Goal: Task Accomplishment & Management: Manage account settings

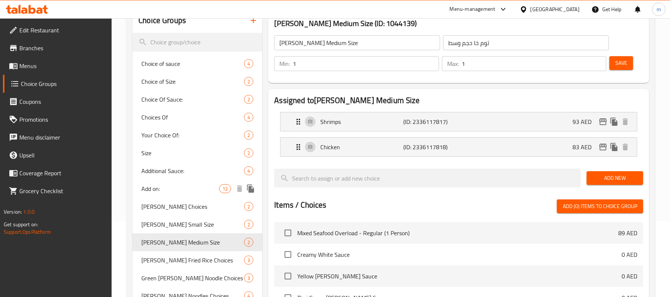
scroll to position [99, 0]
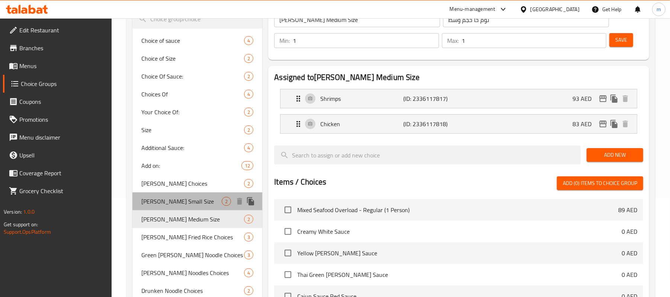
click at [171, 205] on span "Tom Kha Small Size" at bounding box center [181, 201] width 80 height 9
type input "Tom Kha Small Size"
type input "توم خا حجم صغير"
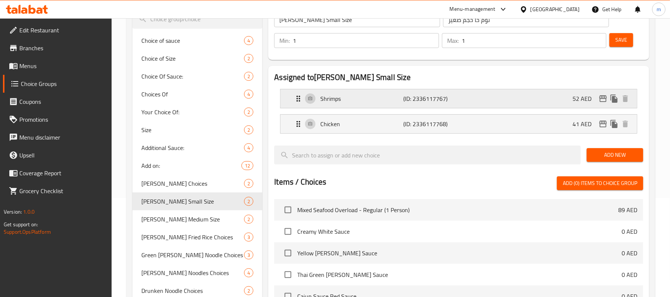
click at [457, 97] on p "(ID: 2336117767)" at bounding box center [431, 98] width 55 height 9
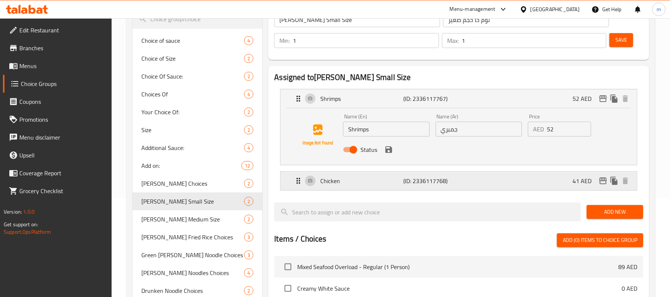
click at [469, 183] on div "Chicken (ID: 2336117768) 41 AED" at bounding box center [461, 180] width 334 height 19
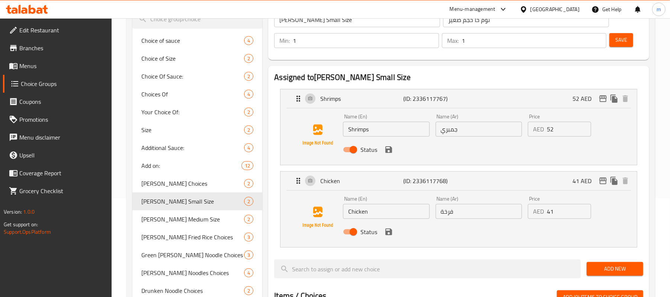
scroll to position [149, 0]
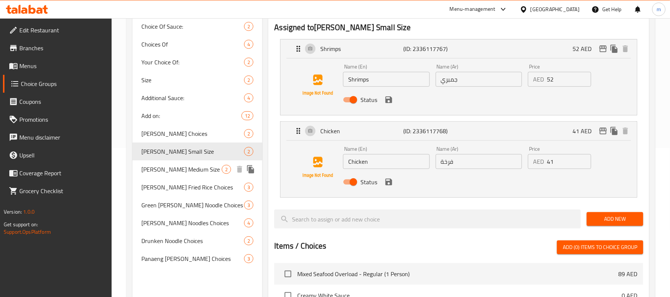
drag, startPoint x: 172, startPoint y: 168, endPoint x: 270, endPoint y: 139, distance: 102.0
click at [172, 168] on span "Tom Kha Medium Size" at bounding box center [181, 169] width 80 height 9
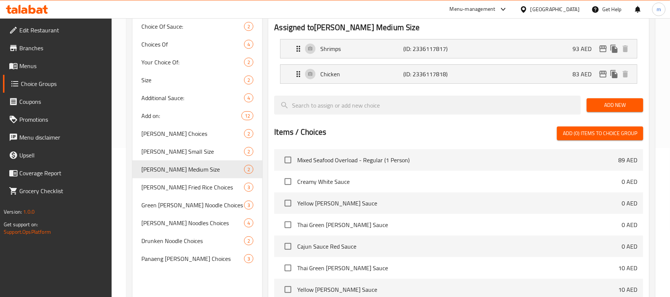
type input "Tom Kha Medium Size"
type input "توم خا حجم وسط"
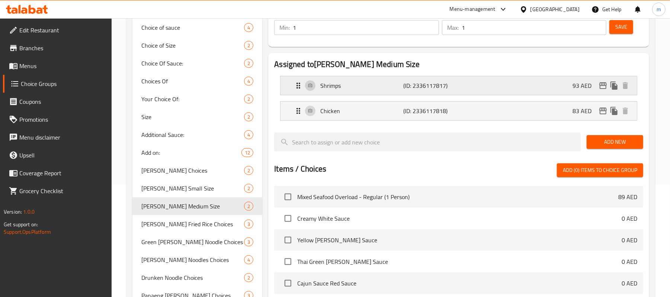
scroll to position [99, 0]
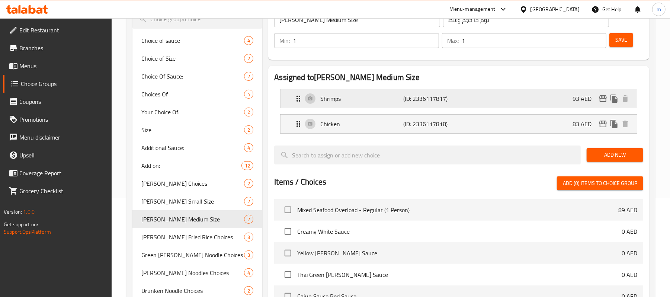
click at [430, 97] on p "(ID: 2336117817)" at bounding box center [431, 98] width 55 height 9
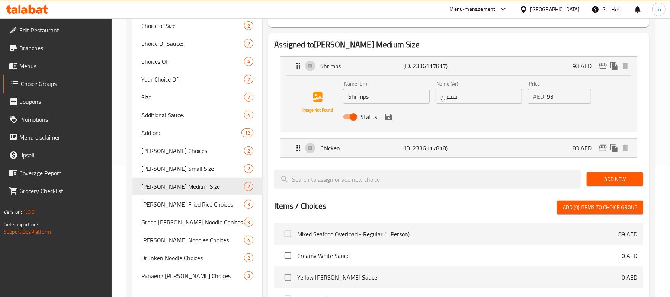
scroll to position [149, 0]
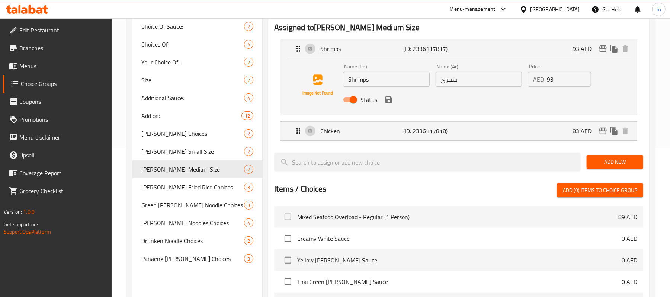
click at [417, 144] on li "Chicken (ID: 2336117818) 83 AED Name (En) Chicken Name (En) Name (Ar) فرخة Name…" at bounding box center [458, 130] width 369 height 25
click at [419, 133] on p "(ID: 2336117818)" at bounding box center [431, 130] width 55 height 9
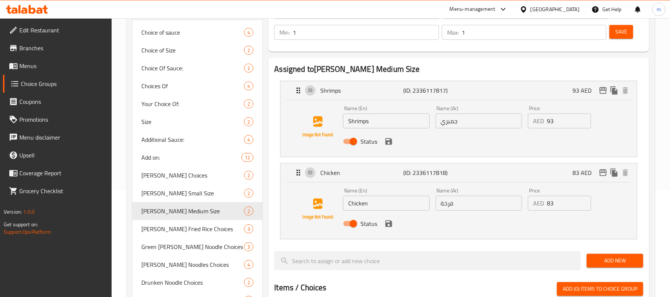
scroll to position [0, 0]
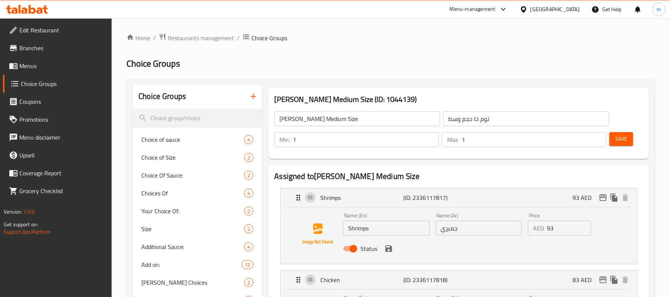
click at [39, 9] on icon at bounding box center [27, 9] width 42 height 9
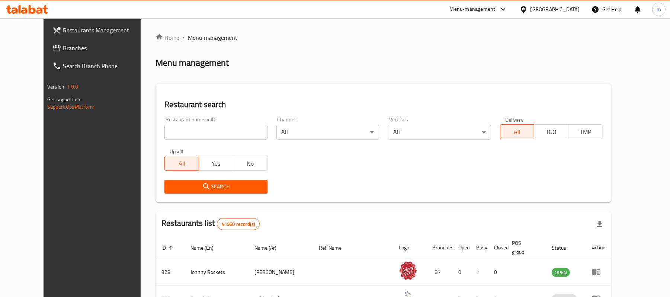
click at [63, 51] on span "Branches" at bounding box center [106, 48] width 87 height 9
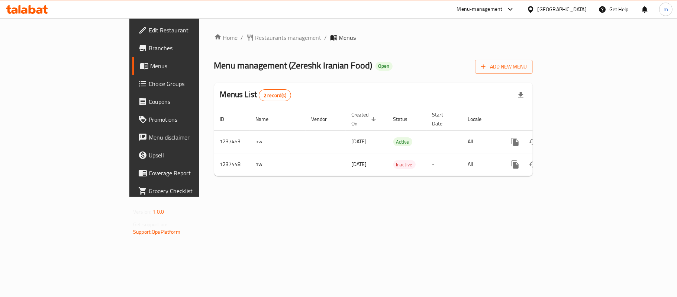
click at [342, 12] on div "Menu-management United Arab Emirates Get Help m" at bounding box center [338, 9] width 677 height 18
click at [256, 39] on span "Restaurants management" at bounding box center [289, 37] width 66 height 9
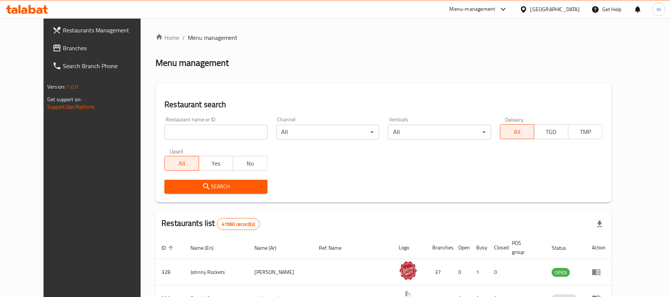
click at [205, 134] on input "search" at bounding box center [215, 132] width 103 height 15
paste input "679381"
type input "679381"
click button "Search" at bounding box center [215, 187] width 103 height 14
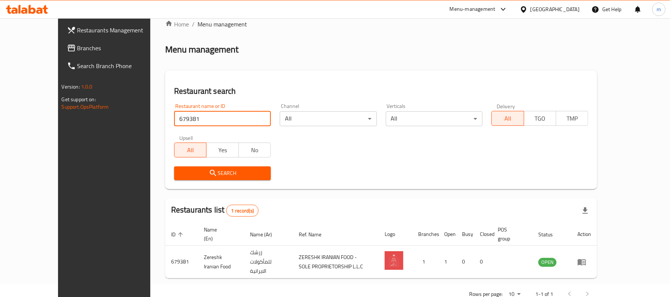
scroll to position [21, 0]
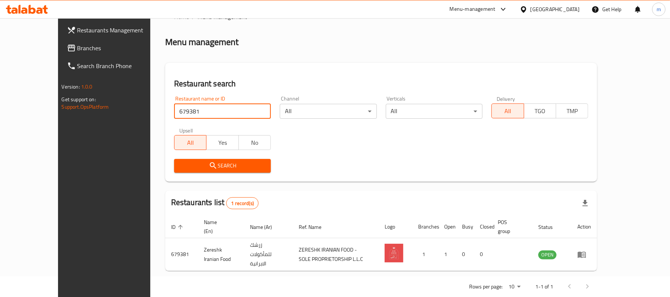
click at [479, 160] on div "Search" at bounding box center [381, 165] width 423 height 23
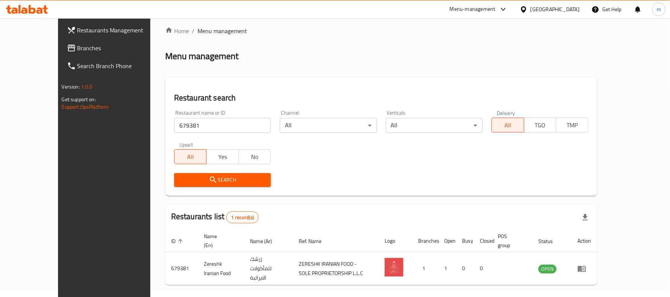
scroll to position [0, 0]
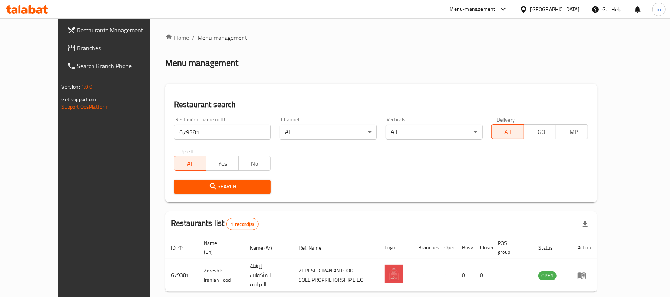
click at [38, 4] on div at bounding box center [27, 9] width 54 height 15
click at [36, 12] on icon at bounding box center [27, 9] width 42 height 9
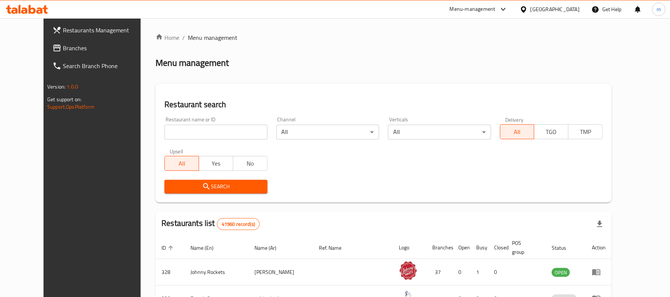
click at [63, 48] on span "Branches" at bounding box center [106, 48] width 87 height 9
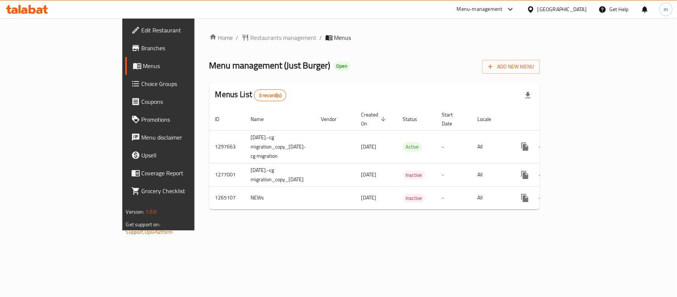
drag, startPoint x: 667, startPoint y: 143, endPoint x: 663, endPoint y: 142, distance: 3.8
click at [555, 142] on div "Home / Restaurants management / Menus Menu management ( Just Burger ) Open Add …" at bounding box center [375, 124] width 361 height 212
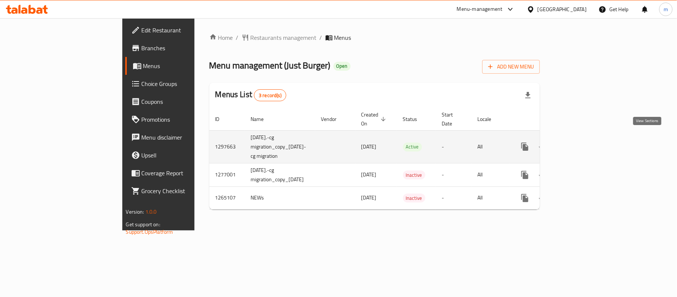
click at [582, 143] on icon "enhanced table" at bounding box center [578, 146] width 7 height 7
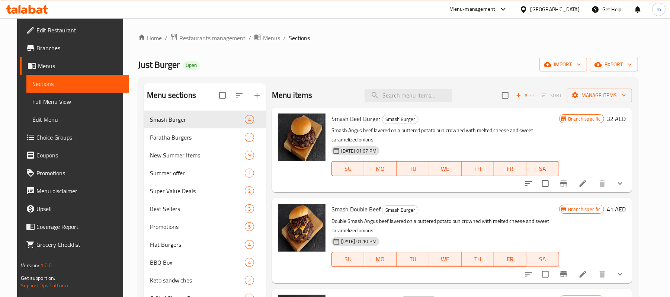
scroll to position [49, 0]
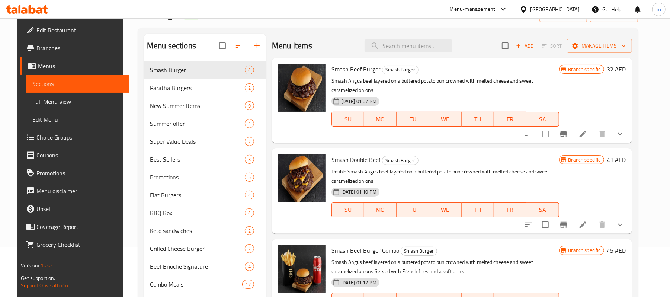
click at [38, 61] on span "Menus" at bounding box center [80, 65] width 85 height 9
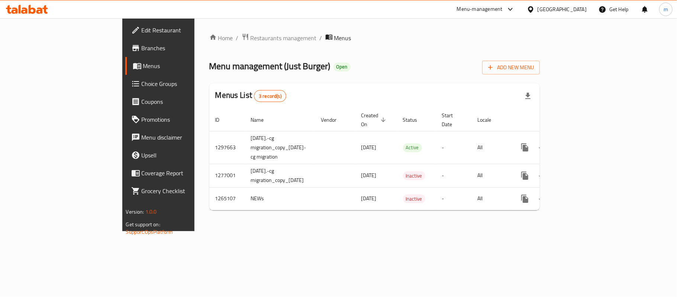
click at [332, 72] on div "Menu management ( Just Burger ) Open Add New Menu" at bounding box center [374, 66] width 331 height 17
click at [322, 30] on div "Home / Restaurants management / Menus Menu management ( Just Burger ) Open Add …" at bounding box center [375, 124] width 361 height 213
click at [251, 36] on span "Restaurants management" at bounding box center [284, 37] width 66 height 9
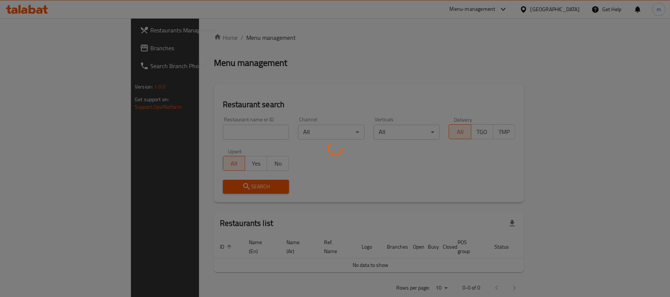
click at [198, 140] on div at bounding box center [335, 148] width 670 height 297
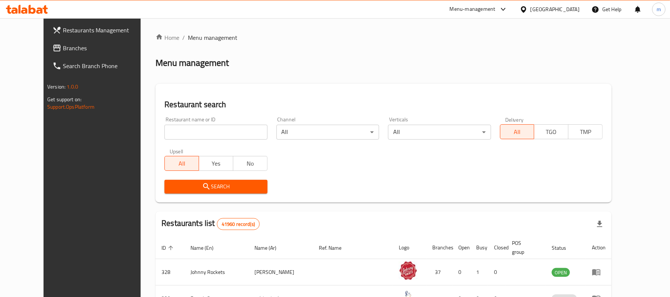
click at [202, 132] on input "search" at bounding box center [215, 132] width 103 height 15
paste input "8722"
type input "8722"
click button "Search" at bounding box center [215, 187] width 103 height 14
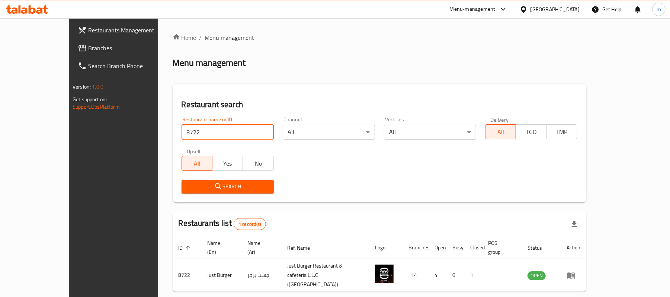
scroll to position [21, 0]
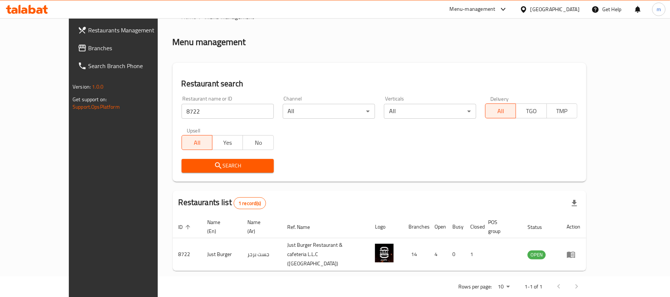
click at [450, 132] on div "Restaurant name or ID 8722 Restaurant name or ID Channel All ​ Verticals All ​ …" at bounding box center [379, 134] width 405 height 86
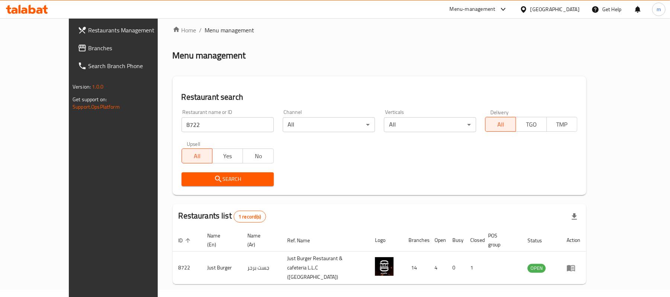
scroll to position [0, 0]
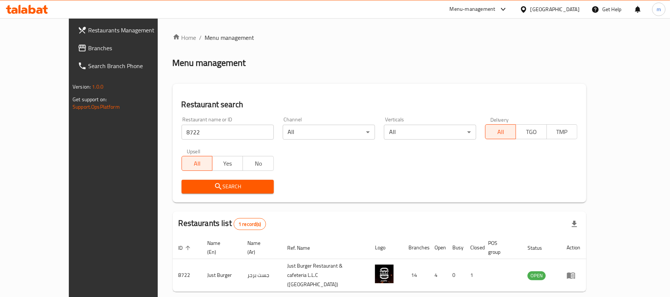
click at [88, 45] on span "Branches" at bounding box center [131, 48] width 87 height 9
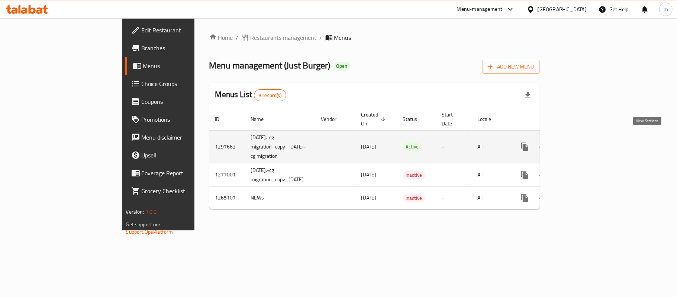
click at [582, 143] on icon "enhanced table" at bounding box center [578, 146] width 7 height 7
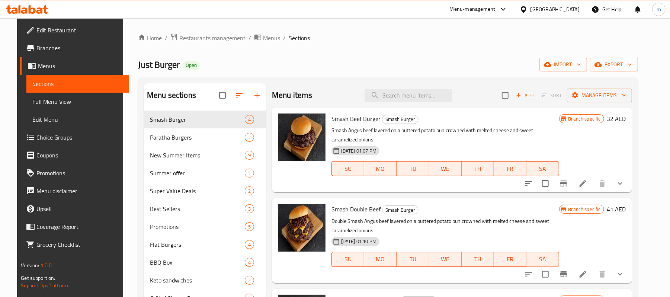
click at [39, 147] on link "Coupons" at bounding box center [74, 155] width 109 height 18
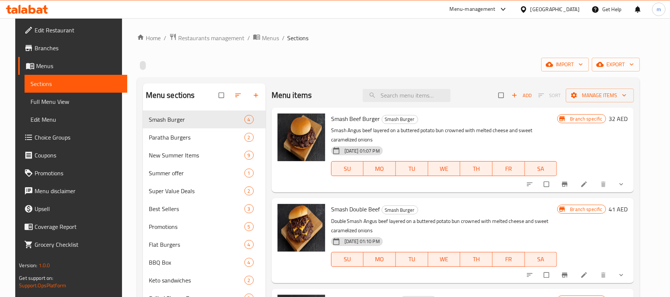
click at [40, 136] on span "Choice Groups" at bounding box center [78, 137] width 87 height 9
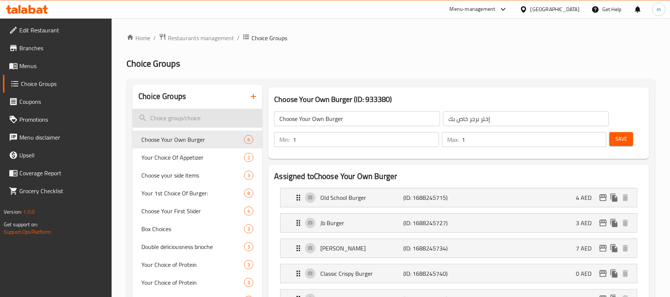
click at [202, 121] on input "search" at bounding box center [197, 118] width 130 height 19
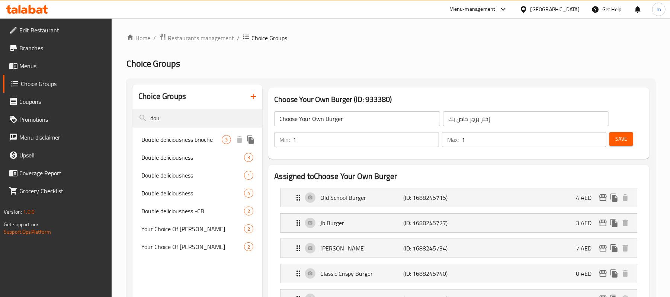
type input "dou"
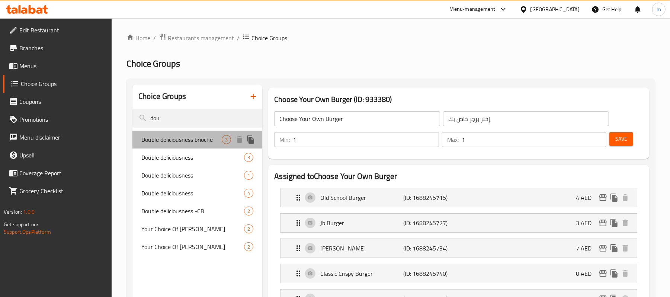
click at [199, 141] on span "Double deliciousness brioche" at bounding box center [181, 139] width 80 height 9
type input "Double deliciousness brioche"
type input "لذة دبل بريوش"
type input "0"
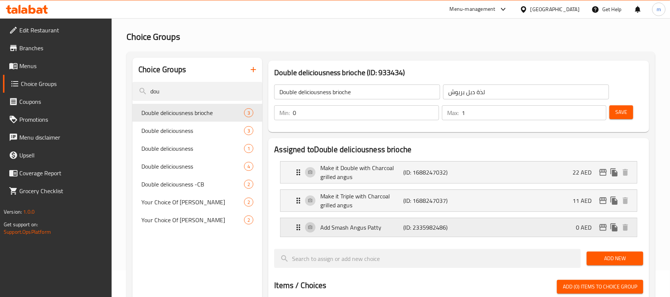
scroll to position [49, 0]
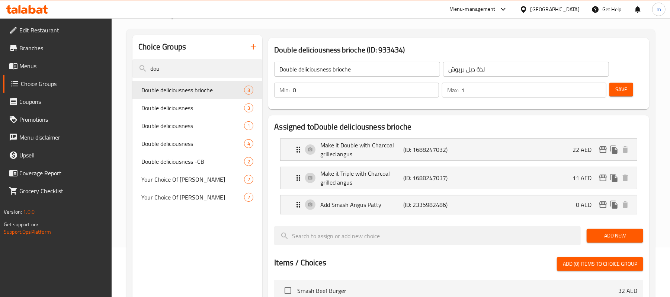
click at [319, 91] on input "0" at bounding box center [366, 90] width 146 height 15
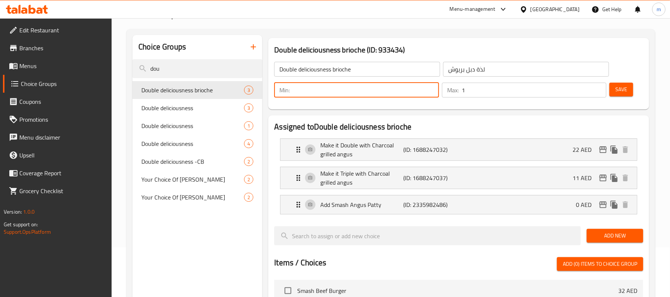
type input "1"
type input "0"
click at [445, 115] on div "Assigned to Double deliciousness brioche Make it Double with Charcoal grilled a…" at bounding box center [458, 288] width 381 height 346
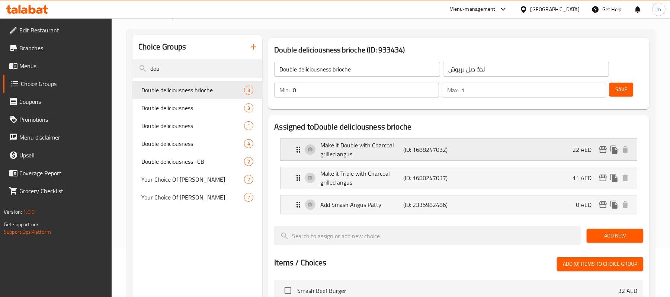
click at [370, 145] on p "Make it Double with Charcoal grilled angus" at bounding box center [361, 150] width 83 height 18
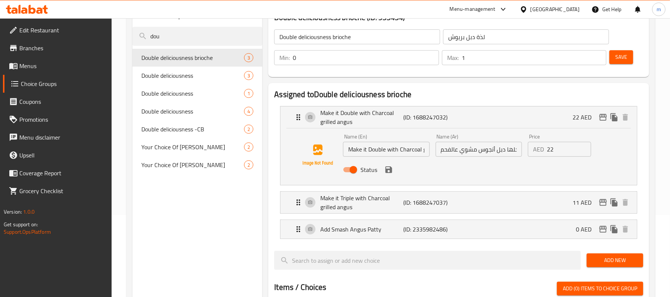
scroll to position [99, 0]
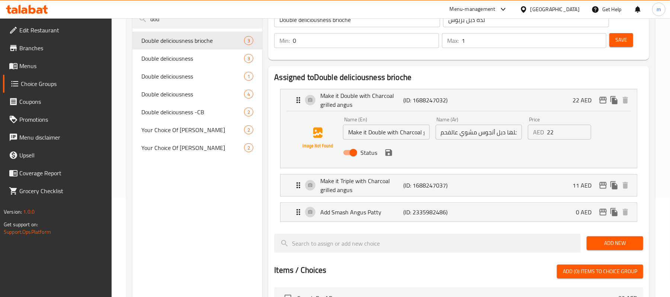
click at [479, 129] on input "خلها دبل أنجوس مشوي عالفحم" at bounding box center [479, 132] width 86 height 15
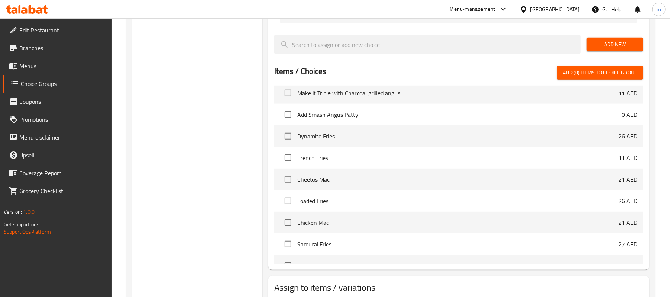
scroll to position [0, 0]
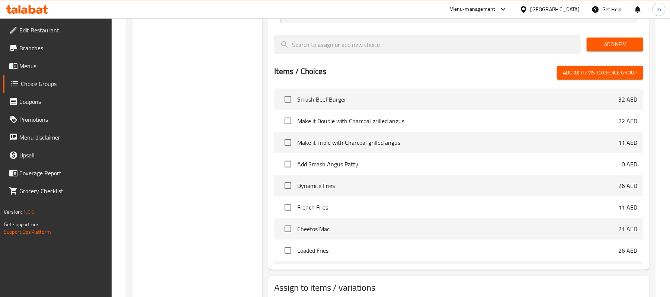
click at [382, 104] on span "Smash Beef Burger" at bounding box center [457, 99] width 321 height 9
click at [330, 98] on span "Smash Beef Burger" at bounding box center [457, 99] width 321 height 9
click at [321, 106] on li "Smash Beef Burger 32 AED" at bounding box center [458, 100] width 369 height 22
click at [340, 102] on span "Smash Beef Burger" at bounding box center [457, 99] width 321 height 9
click at [366, 113] on li "Make it Double with Charcoal grilled angus 22 AED" at bounding box center [458, 121] width 369 height 22
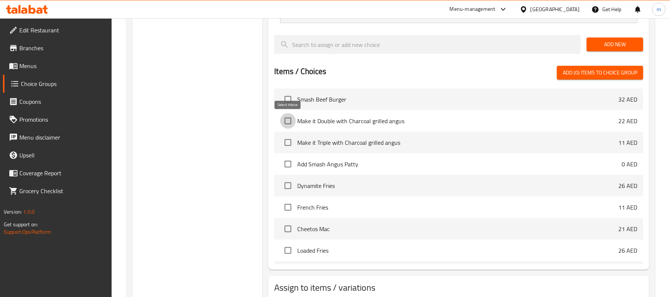
click at [295, 121] on input "checkbox" at bounding box center [288, 121] width 16 height 16
click at [290, 121] on input "checkbox" at bounding box center [288, 121] width 16 height 16
checkbox input "false"
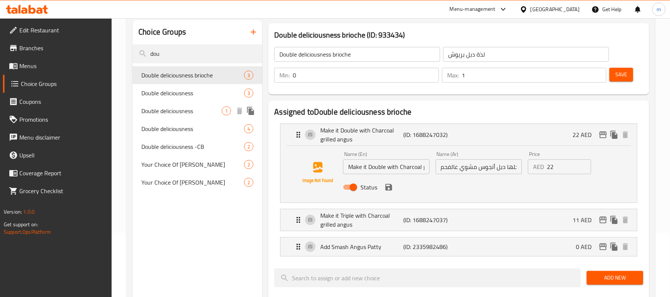
scroll to position [49, 0]
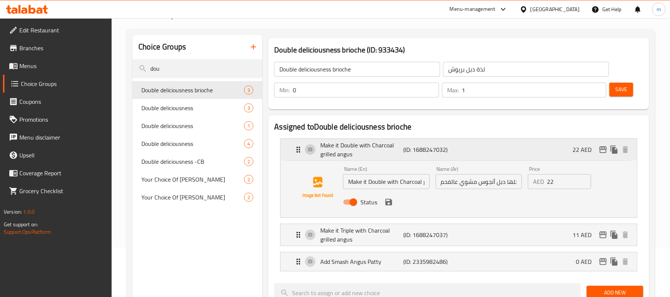
click at [355, 144] on p "Make it Double with Charcoal grilled angus" at bounding box center [361, 150] width 83 height 18
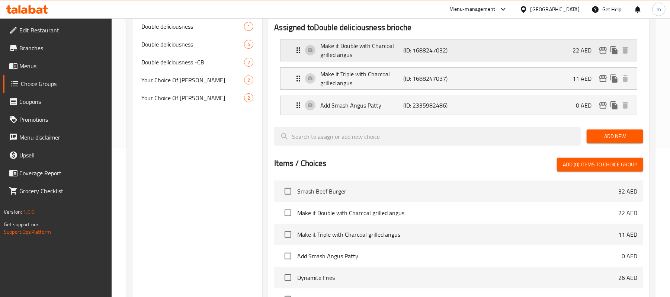
scroll to position [198, 0]
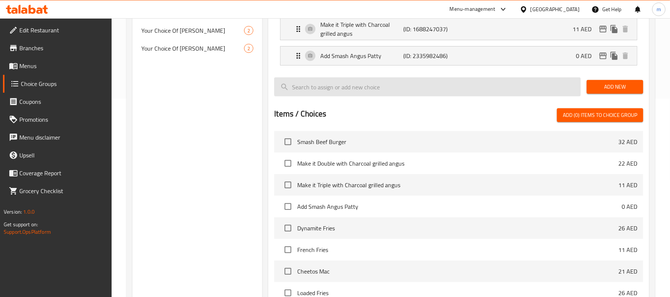
click at [383, 78] on input "search" at bounding box center [427, 86] width 306 height 19
paste input "Smash Angus Patty"
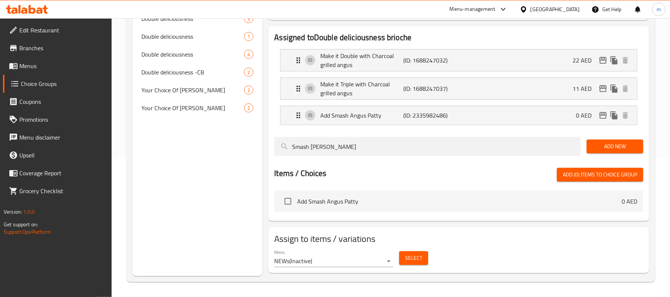
scroll to position [139, 0]
type input "S"
click at [368, 160] on div at bounding box center [458, 159] width 369 height 6
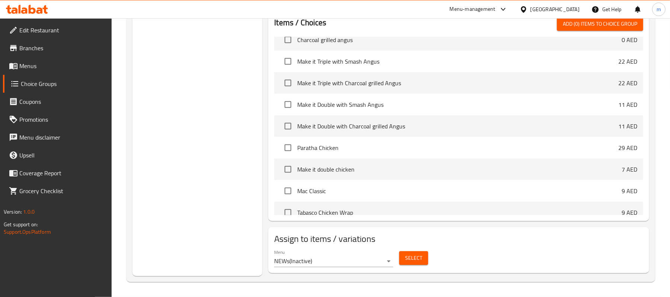
scroll to position [51, 0]
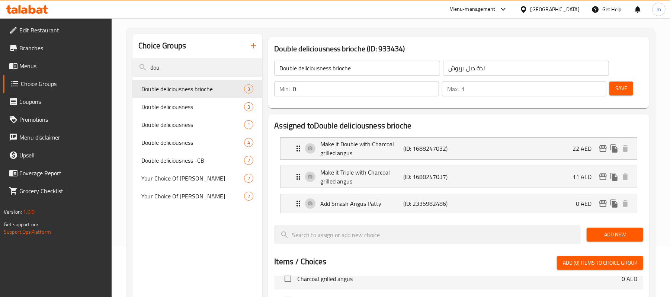
click at [280, 166] on div "Make it Triple with Charcoal grilled angus (ID: 1688247037) 11 AED" at bounding box center [458, 177] width 356 height 22
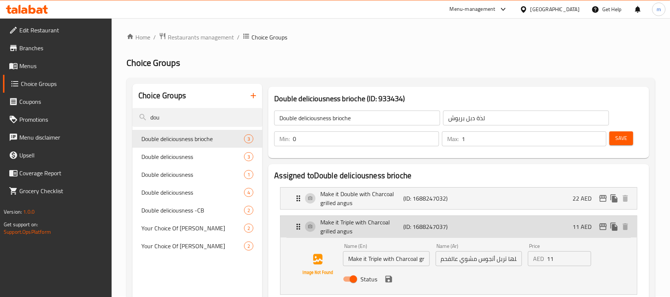
scroll to position [0, 0]
click at [179, 39] on span "Restaurants management" at bounding box center [201, 37] width 66 height 9
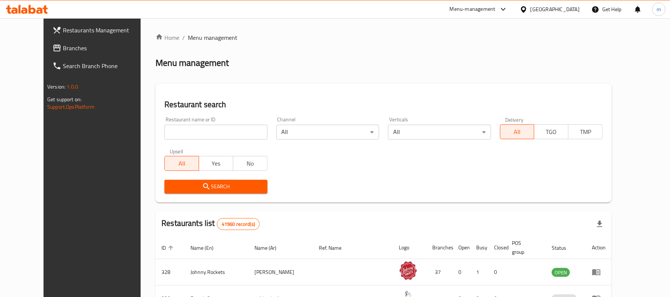
click at [31, 6] on icon at bounding box center [27, 9] width 42 height 9
click at [63, 44] on span "Branches" at bounding box center [106, 48] width 87 height 9
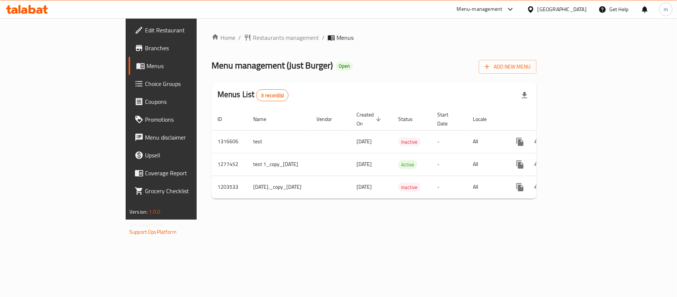
click at [369, 70] on div "Menu management ( Just Burger ) Open Add New Menu" at bounding box center [374, 65] width 325 height 17
click at [253, 36] on span "Restaurants management" at bounding box center [286, 37] width 66 height 9
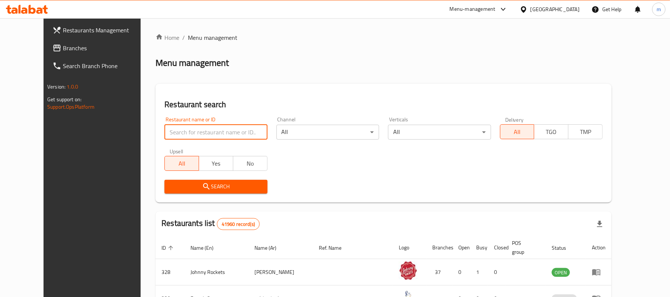
click at [198, 133] on input "search" at bounding box center [215, 132] width 103 height 15
paste input "8737"
type input "8737"
click button "Search" at bounding box center [215, 187] width 103 height 14
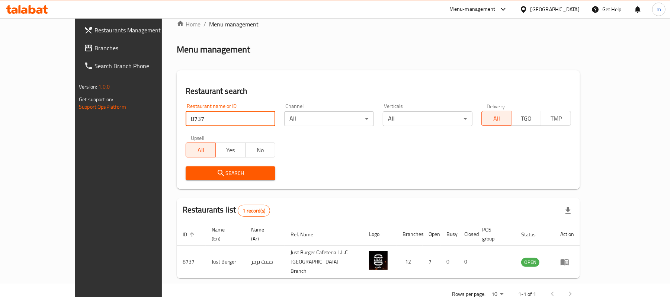
scroll to position [21, 0]
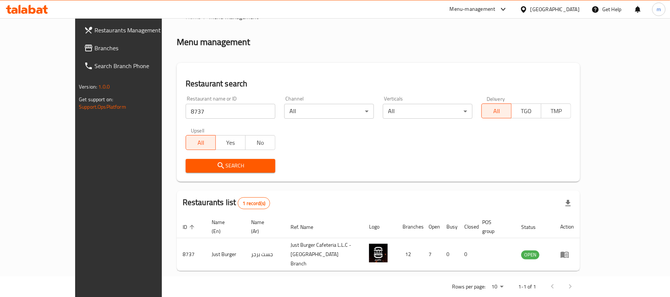
click at [517, 201] on div "Restaurants list 1 record(s)" at bounding box center [378, 202] width 403 height 25
click at [450, 144] on div "Restaurant name or ID 8737 Restaurant name or ID Channel All ​ Verticals All ​ …" at bounding box center [378, 134] width 394 height 86
click at [364, 36] on div "Menu management" at bounding box center [378, 42] width 403 height 12
click at [318, 50] on div "Home / Menu management Menu management Restaurant search Restaurant name or ID …" at bounding box center [378, 154] width 403 height 284
click at [274, 42] on div "Menu management" at bounding box center [378, 42] width 403 height 12
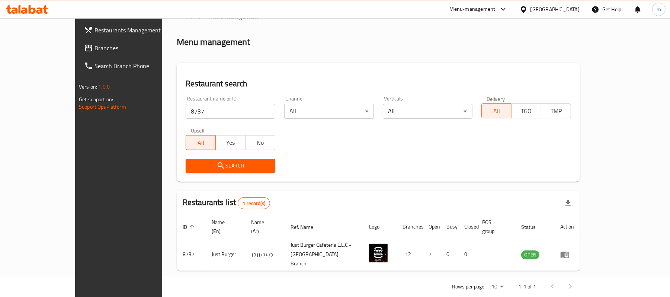
click at [94, 48] on span "Branches" at bounding box center [137, 48] width 87 height 9
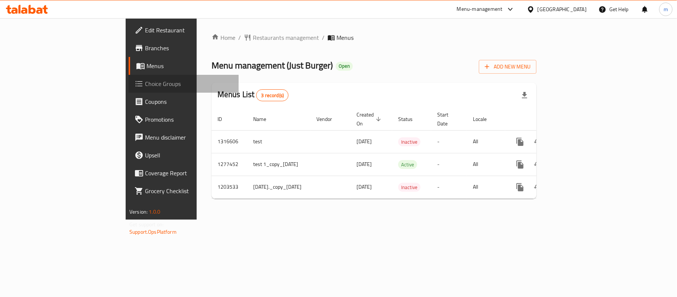
click at [145, 88] on span "Choice Groups" at bounding box center [189, 83] width 88 height 9
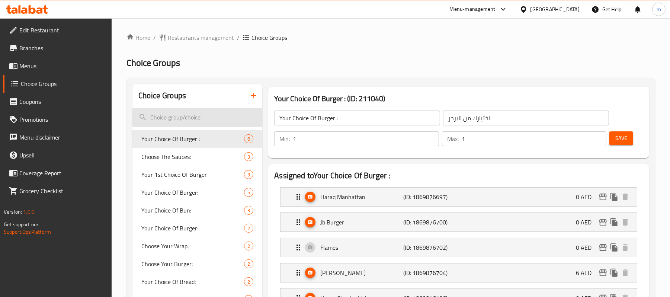
click at [183, 116] on input "search" at bounding box center [197, 117] width 130 height 19
paste input "Double deliciousness Brioche:"
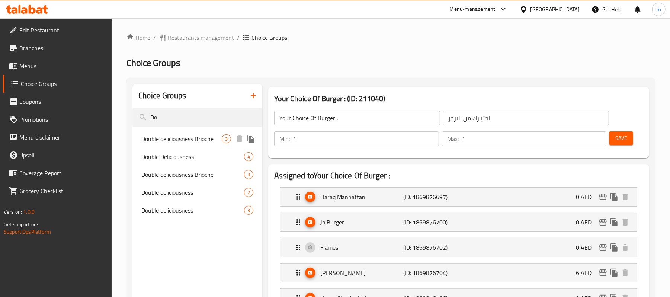
type input "D"
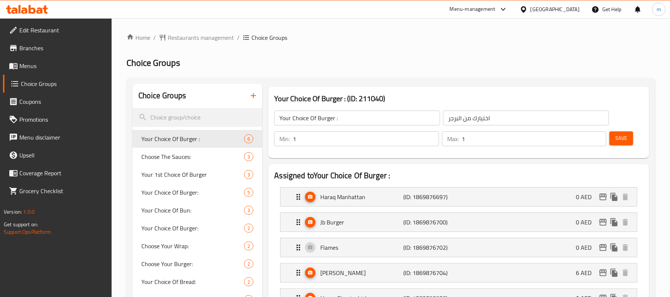
click at [191, 100] on div "Choice Groups" at bounding box center [197, 96] width 130 height 24
click at [184, 118] on input "search" at bounding box center [197, 117] width 130 height 19
paste input "Double"
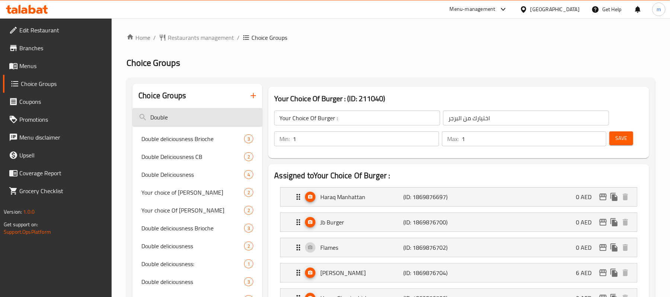
type input "Double"
click at [199, 143] on span "Double deliciousness Brioche" at bounding box center [181, 138] width 80 height 9
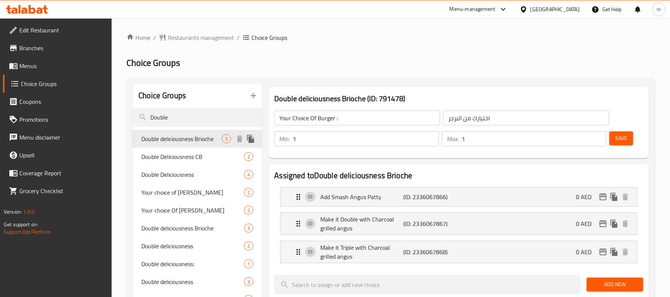
type input "Double deliciousness Brioche"
type input "لذة دبل بريوش"
type input "0"
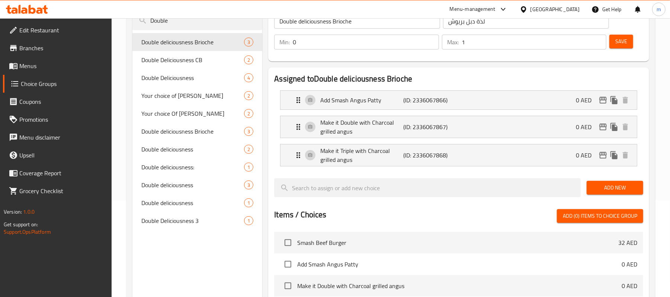
scroll to position [99, 0]
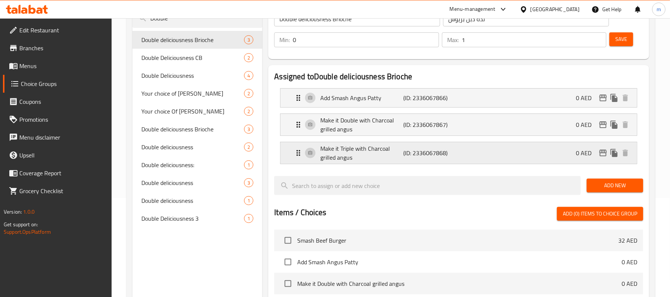
click at [357, 147] on p "Make it Triple with Charcoal grilled angus" at bounding box center [361, 153] width 83 height 18
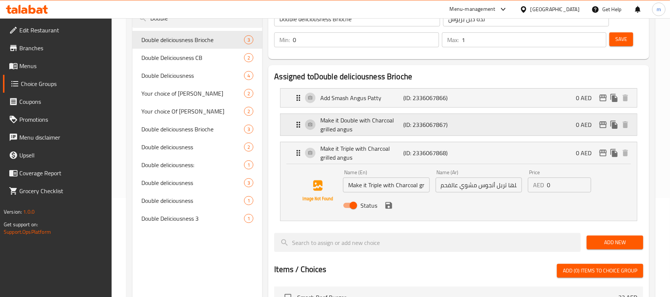
click at [362, 125] on p "Make it Double with Charcoal grilled angus" at bounding box center [361, 125] width 83 height 18
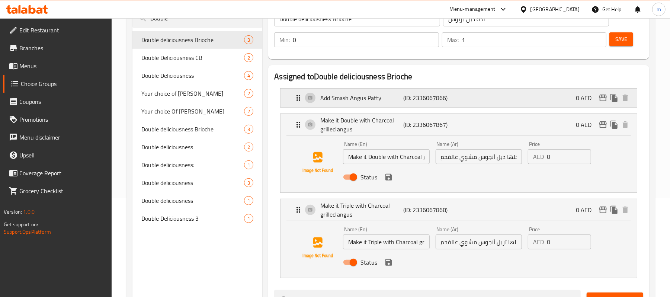
click at [362, 93] on p "Add Smash Angus Patty" at bounding box center [361, 97] width 83 height 9
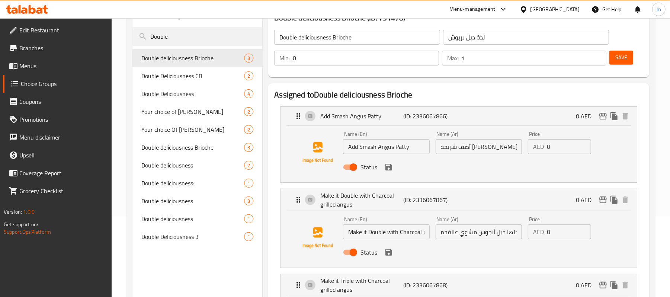
scroll to position [49, 0]
